Goal: Find specific page/section: Find specific page/section

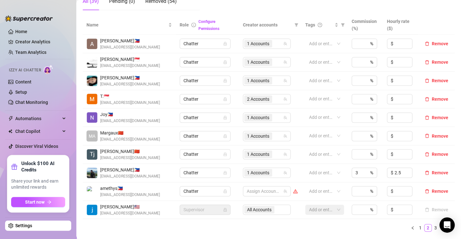
scroll to position [223, 0]
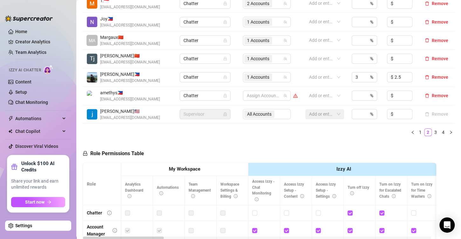
click at [449, 130] on icon "right" at bounding box center [451, 132] width 4 height 4
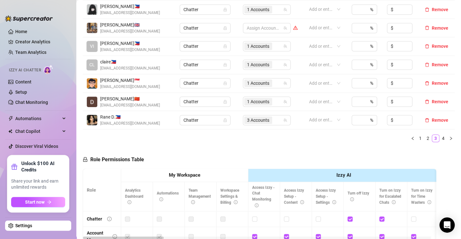
scroll to position [127, 0]
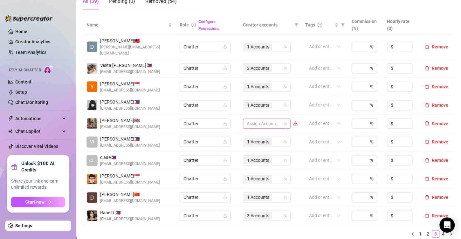
click at [252, 119] on div at bounding box center [263, 123] width 38 height 9
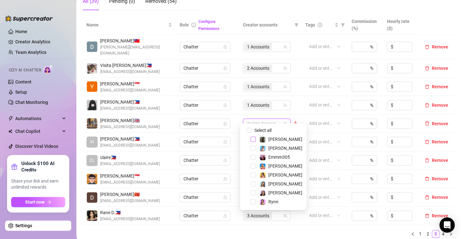
click at [253, 138] on span "Select tree node" at bounding box center [253, 138] width 5 height 5
click at [253, 149] on span "Select tree node" at bounding box center [253, 147] width 5 height 5
click at [249, 230] on ul "1 2 3 4" at bounding box center [269, 234] width 372 height 8
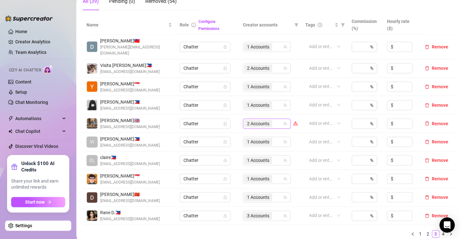
click at [248, 120] on span "2 Accounts" at bounding box center [258, 123] width 22 height 7
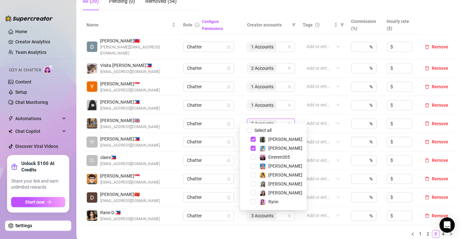
click at [232, 230] on ul "1 2 3 4" at bounding box center [269, 234] width 372 height 8
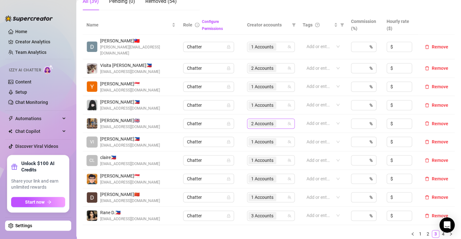
click at [267, 120] on span "2 Accounts" at bounding box center [262, 123] width 22 height 7
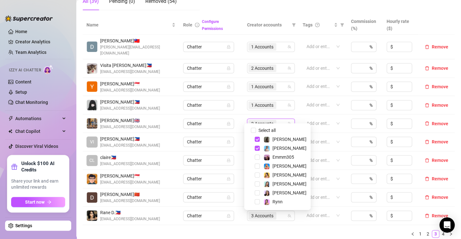
click at [294, 230] on ul "1 2 3 4" at bounding box center [269, 234] width 372 height 8
